Goal: Transaction & Acquisition: Book appointment/travel/reservation

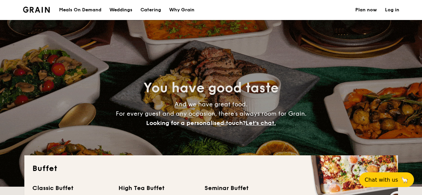
select select
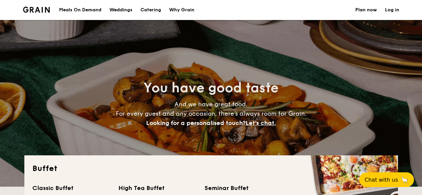
click at [161, 12] on h1 "Catering" at bounding box center [150, 10] width 21 height 20
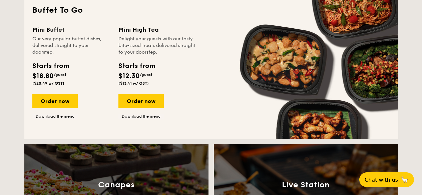
scroll to position [467, 0]
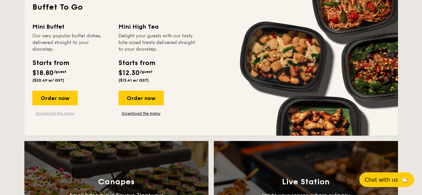
click at [38, 116] on link "Download the menu" at bounding box center [54, 113] width 45 height 5
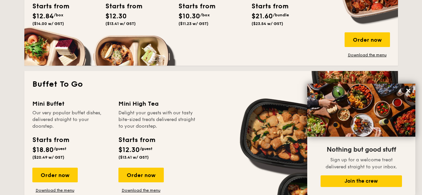
scroll to position [400, 0]
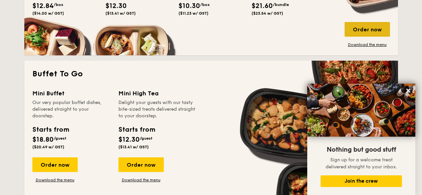
click at [373, 37] on div "Order now" at bounding box center [366, 29] width 45 height 15
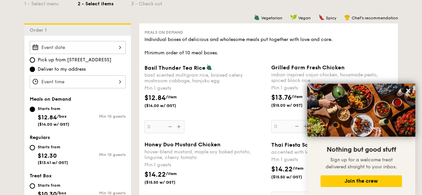
scroll to position [167, 0]
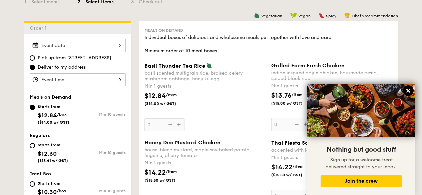
click at [410, 90] on icon at bounding box center [408, 91] width 4 height 4
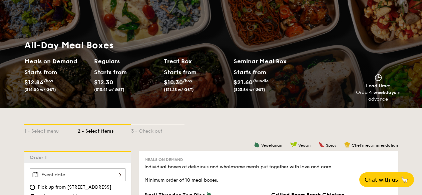
scroll to position [0, 0]
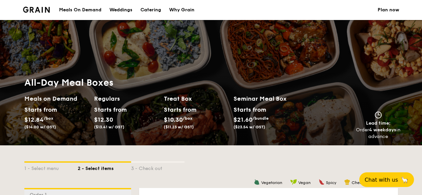
click at [256, 107] on div "Starts from" at bounding box center [249, 110] width 32 height 10
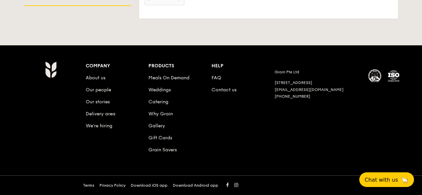
scroll to position [1734, 0]
click at [173, 71] on li "Meals On Demand" at bounding box center [179, 77] width 63 height 12
click at [173, 75] on link "Meals On Demand" at bounding box center [168, 78] width 41 height 6
click at [142, 96] on li "Our stories" at bounding box center [117, 101] width 63 height 12
click at [148, 99] on link "Catering" at bounding box center [158, 102] width 20 height 6
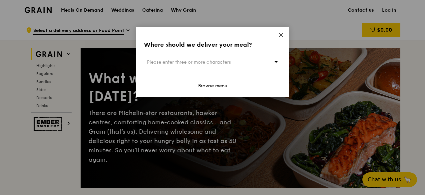
drag, startPoint x: 280, startPoint y: 40, endPoint x: 277, endPoint y: 50, distance: 10.8
click at [280, 37] on icon at bounding box center [281, 35] width 4 height 4
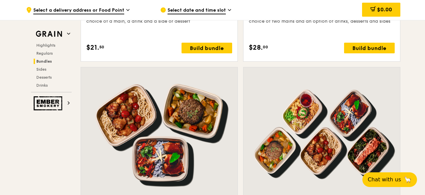
scroll to position [1300, 0]
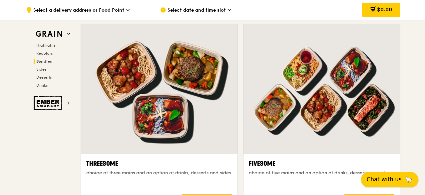
click at [383, 176] on span "Chat with us" at bounding box center [384, 179] width 35 height 8
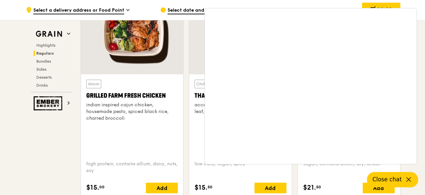
scroll to position [867, 0]
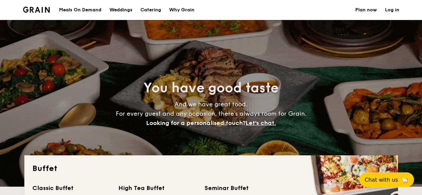
select select
